Goal: Transaction & Acquisition: Download file/media

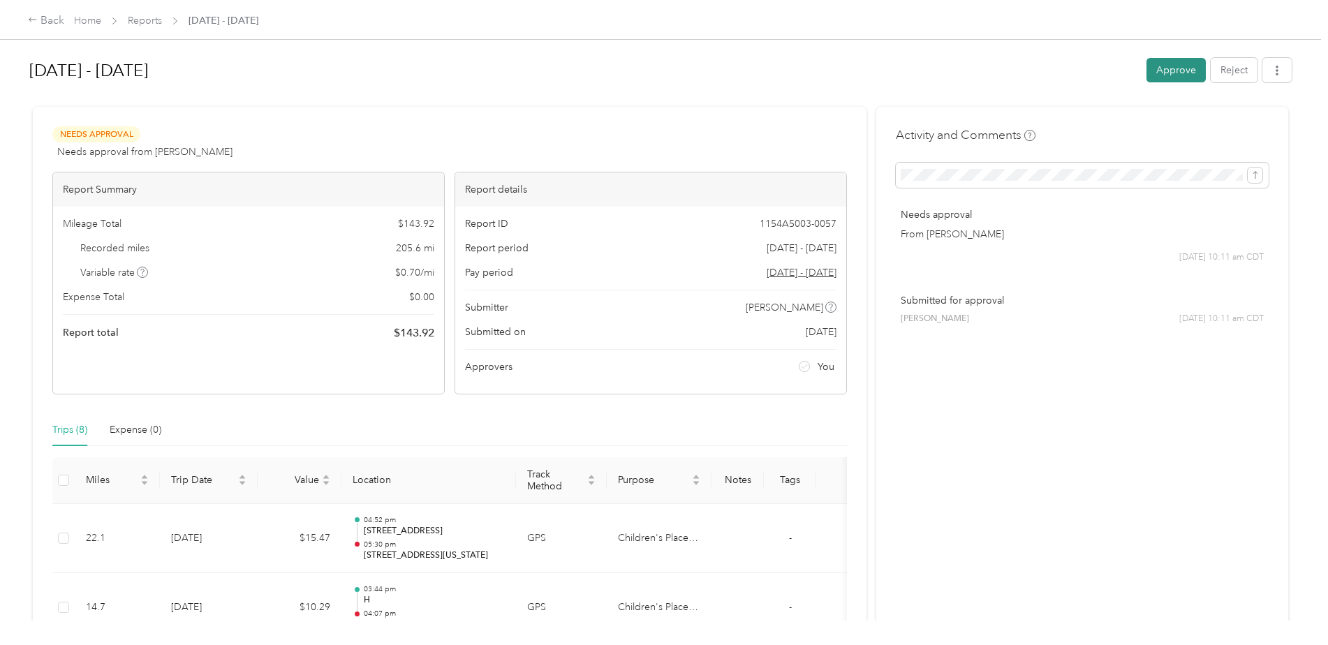
click at [1170, 76] on button "Approve" at bounding box center [1176, 70] width 59 height 24
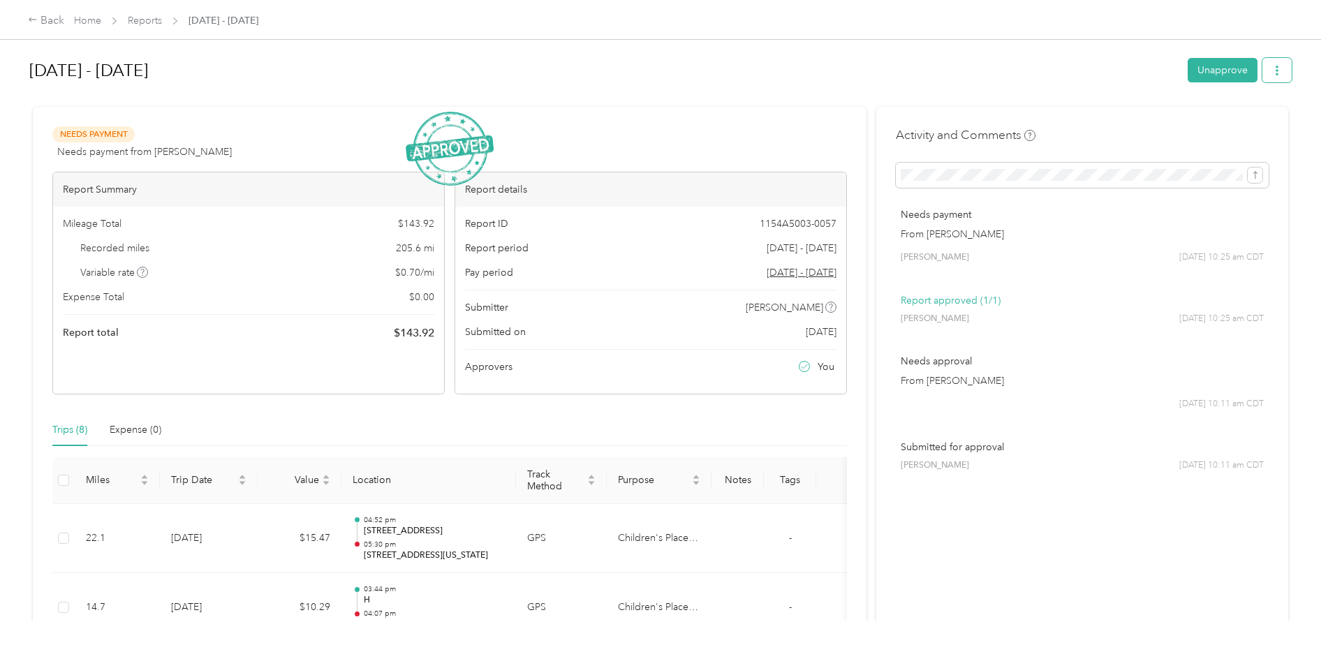
click at [1272, 71] on icon "button" at bounding box center [1277, 71] width 10 height 10
click at [1232, 122] on span "Download" at bounding box center [1234, 122] width 46 height 15
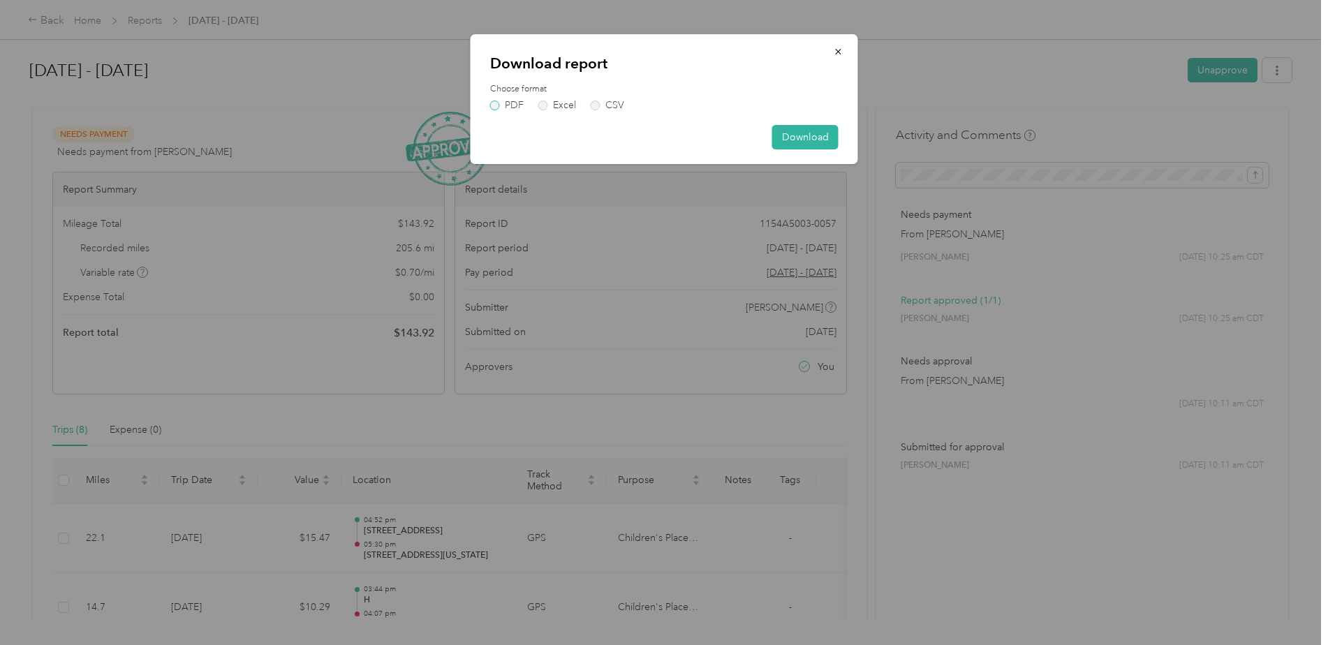
click at [492, 102] on label "PDF" at bounding box center [507, 106] width 34 height 10
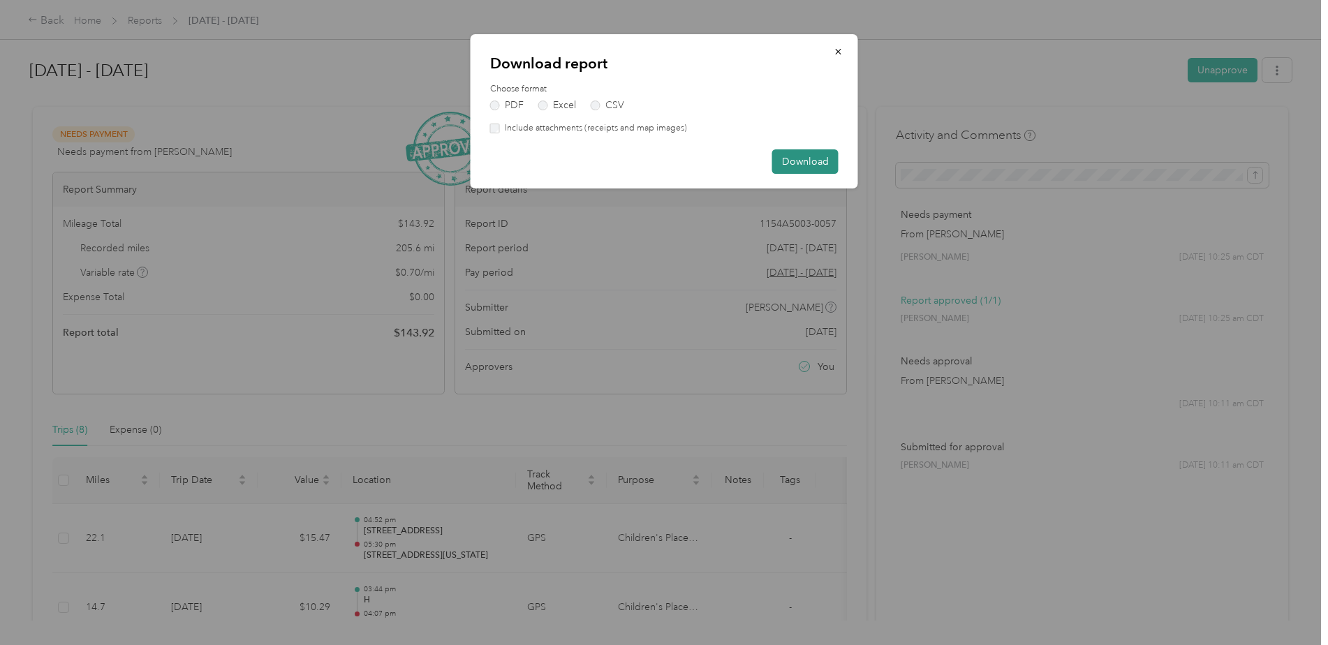
click at [808, 160] on button "Download" at bounding box center [805, 161] width 66 height 24
